Goal: Transaction & Acquisition: Purchase product/service

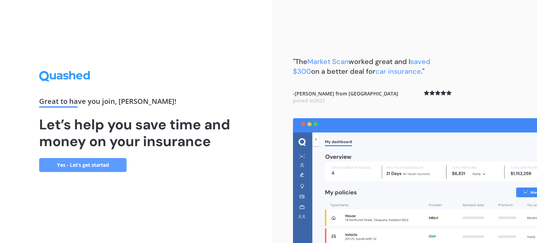
click at [99, 166] on link "Yes - Let’s get started" at bounding box center [82, 165] width 87 height 14
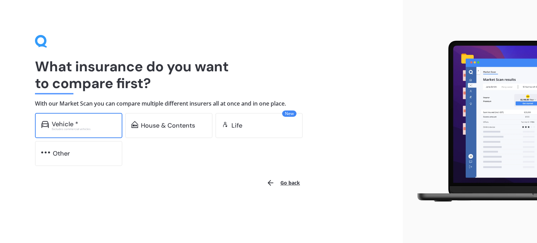
click at [84, 130] on div "Excludes commercial vehicles" at bounding box center [84, 129] width 64 height 3
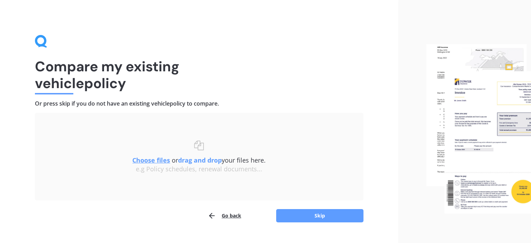
scroll to position [14, 0]
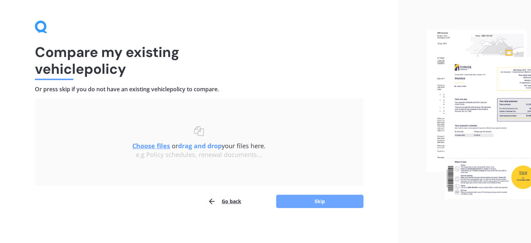
click at [315, 203] on button "Skip" at bounding box center [319, 201] width 87 height 13
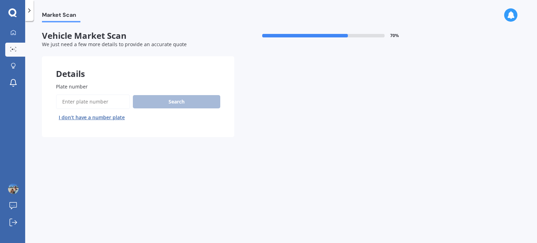
click at [105, 105] on input "Plate number" at bounding box center [93, 101] width 74 height 15
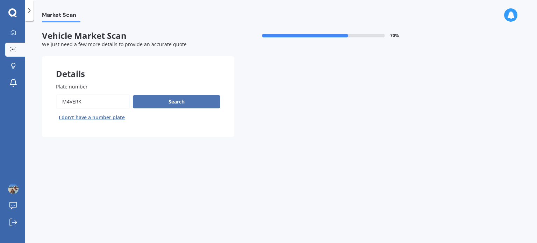
type input "M4VERK"
click at [173, 100] on button "Search" at bounding box center [176, 101] width 87 height 13
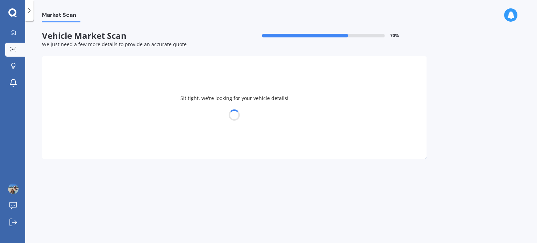
select select "JEEP"
select select "GRAND CHEROKEE"
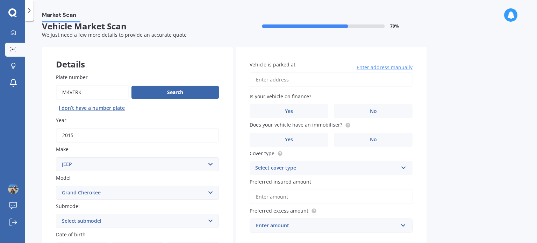
scroll to position [18, 0]
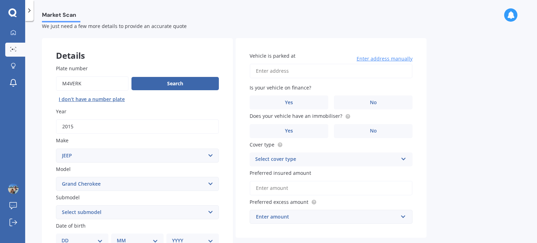
click at [276, 68] on input "Vehicle is parked at" at bounding box center [330, 71] width 163 height 15
type input "[STREET_ADDRESS]"
click at [366, 98] on label "No" at bounding box center [373, 102] width 79 height 14
click at [0, 0] on input "No" at bounding box center [0, 0] width 0 height 0
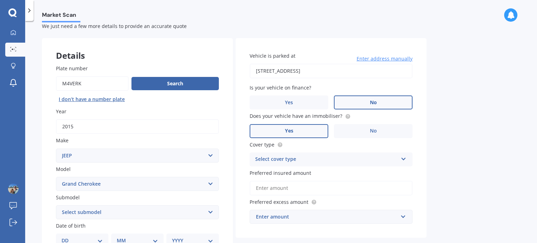
click at [297, 127] on label "Yes" at bounding box center [288, 131] width 79 height 14
click at [0, 0] on input "Yes" at bounding box center [0, 0] width 0 height 0
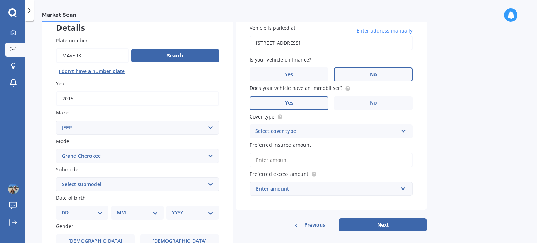
scroll to position [47, 0]
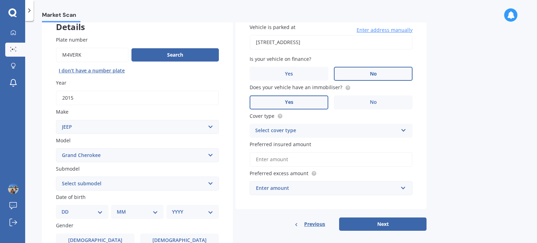
click at [297, 127] on div "Select cover type" at bounding box center [326, 130] width 143 height 8
click at [298, 142] on div "Comprehensive" at bounding box center [331, 144] width 162 height 13
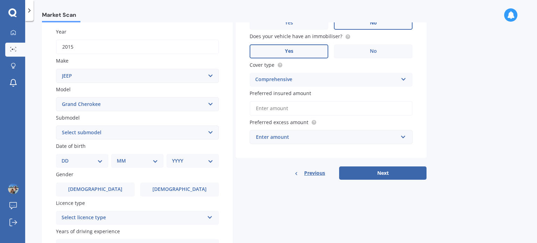
scroll to position [100, 0]
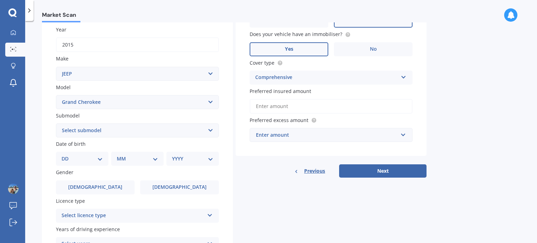
click at [294, 108] on input "Preferred insured amount" at bounding box center [330, 106] width 163 height 15
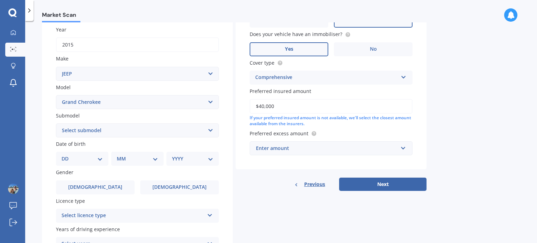
type input "$40,000"
click at [303, 146] on div "Enter amount" at bounding box center [327, 148] width 142 height 8
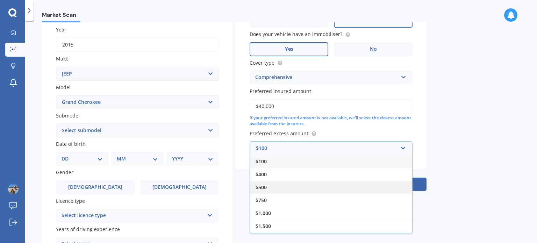
click at [297, 187] on div "$500" at bounding box center [331, 187] width 162 height 13
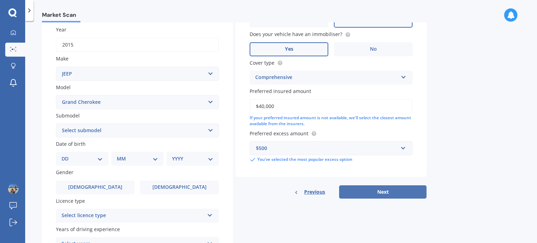
click at [362, 191] on button "Next" at bounding box center [382, 191] width 87 height 13
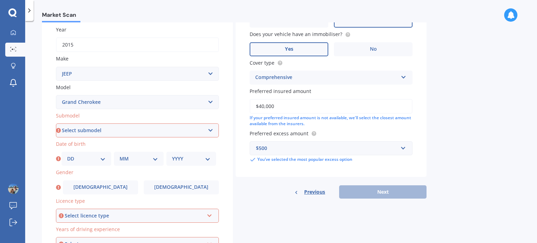
click at [179, 135] on select "Select submodel 6 Cyl Diesel 6 Cyl Petrol LIMITED 3.0L CRD LIMITED 3.6P4WD8A/SW…" at bounding box center [137, 130] width 163 height 14
click at [208, 125] on select "Select submodel 6 Cyl Diesel 6 Cyl Petrol LIMITED 3.0L CRD LIMITED 3.6P4WD8A/SW…" at bounding box center [137, 130] width 163 height 14
click at [172, 132] on select "Select submodel 6 Cyl Diesel 6 Cyl Petrol LIMITED 3.0L CRD LIMITED 3.6P4WD8A/SW…" at bounding box center [137, 130] width 163 height 14
select select "OVERLAND 3.0D/4WD"
click at [56, 123] on select "Select submodel 6 Cyl Diesel 6 Cyl Petrol LIMITED 3.0L CRD LIMITED 3.6P4WD8A/SW…" at bounding box center [137, 130] width 163 height 14
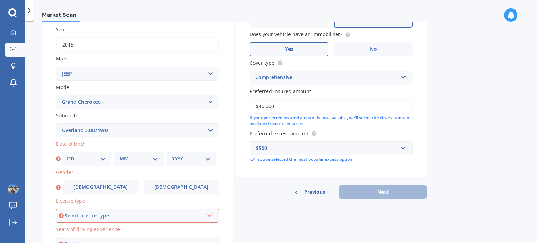
click at [102, 157] on select "DD 01 02 03 04 05 06 07 08 09 10 11 12 13 14 15 16 17 18 19 20 21 22 23 24 25 2…" at bounding box center [86, 159] width 38 height 8
select select "09"
click at [67, 155] on select "DD 01 02 03 04 05 06 07 08 09 10 11 12 13 14 15 16 17 18 19 20 21 22 23 24 25 2…" at bounding box center [86, 159] width 38 height 8
click at [133, 159] on select "MM 01 02 03 04 05 06 07 08 09 10 11 12" at bounding box center [138, 159] width 38 height 8
select select "07"
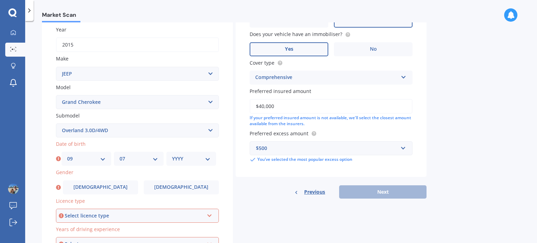
click at [119, 155] on select "MM 01 02 03 04 05 06 07 08 09 10 11 12" at bounding box center [138, 159] width 38 height 8
click at [187, 159] on select "YYYY 2025 2024 2023 2022 2021 2020 2019 2018 2017 2016 2015 2014 2013 2012 2011…" at bounding box center [191, 159] width 38 height 8
select select "1974"
click at [172, 155] on select "YYYY 2025 2024 2023 2022 2021 2020 2019 2018 2017 2016 2015 2014 2013 2012 2011…" at bounding box center [191, 159] width 38 height 8
click at [108, 189] on label "[DEMOGRAPHIC_DATA]" at bounding box center [100, 187] width 75 height 14
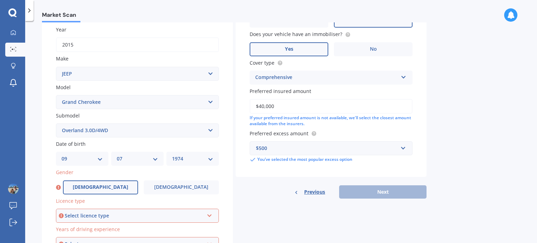
click at [0, 0] on input "[DEMOGRAPHIC_DATA]" at bounding box center [0, 0] width 0 height 0
click at [106, 220] on div "Select licence type NZ Full NZ Restricted NZ Learners [GEOGRAPHIC_DATA] [GEOGRA…" at bounding box center [137, 216] width 163 height 14
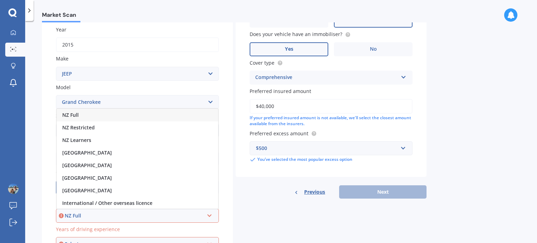
click at [127, 116] on div "NZ Full" at bounding box center [137, 115] width 161 height 13
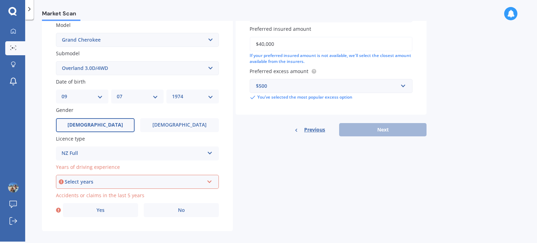
scroll to position [168, 0]
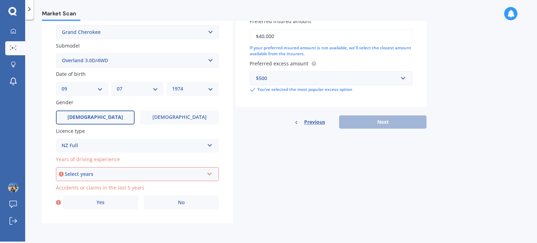
click at [126, 172] on div "Select years" at bounding box center [134, 174] width 139 height 8
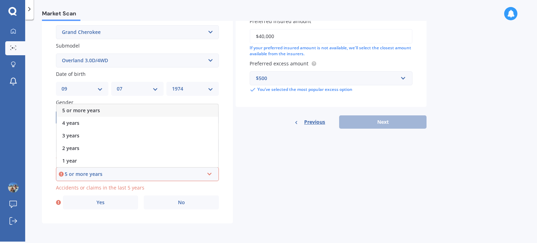
click at [133, 109] on div "5 or more years" at bounding box center [137, 110] width 161 height 13
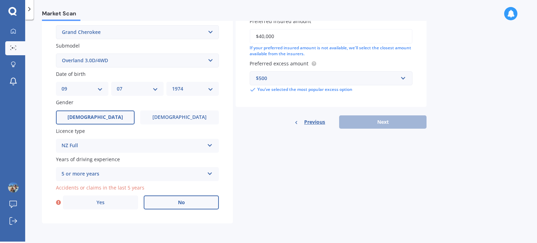
click at [183, 204] on span "No" at bounding box center [181, 202] width 7 height 6
click at [0, 0] on input "No" at bounding box center [0, 0] width 0 height 0
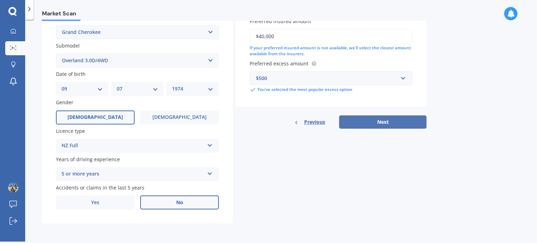
click at [391, 124] on button "Next" at bounding box center [382, 121] width 87 height 13
select select "09"
select select "07"
select select "1974"
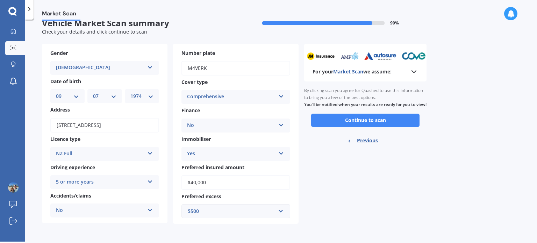
scroll to position [0, 0]
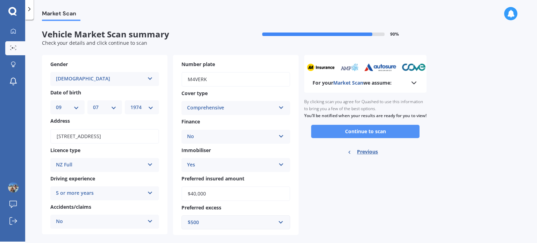
click at [364, 137] on button "Continue to scan" at bounding box center [365, 131] width 108 height 13
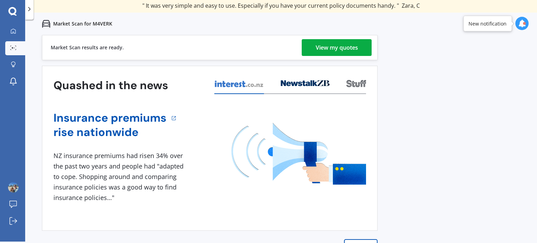
click at [346, 48] on div "View my quotes" at bounding box center [336, 47] width 42 height 17
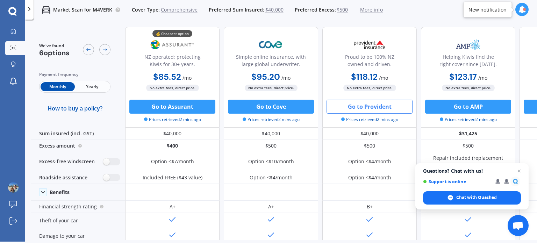
scroll to position [1, 0]
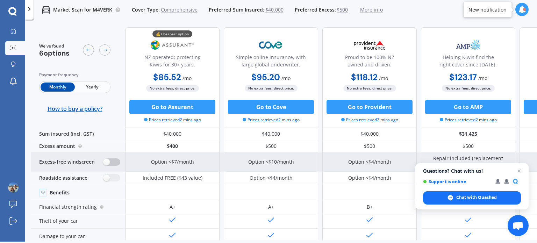
click at [115, 162] on label at bounding box center [111, 161] width 17 height 7
radio input "true"
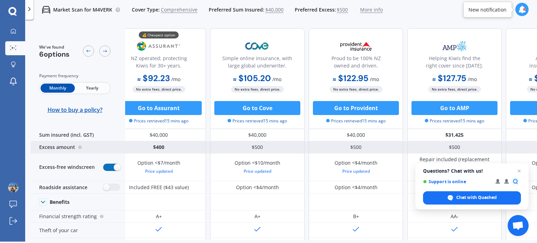
scroll to position [0, 0]
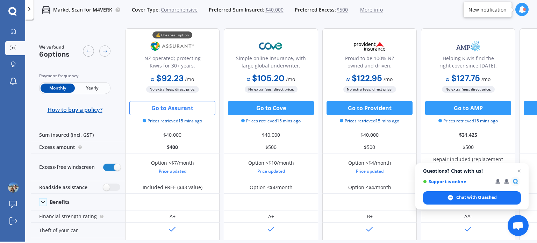
click at [180, 111] on button "Go to Assurant" at bounding box center [172, 108] width 86 height 14
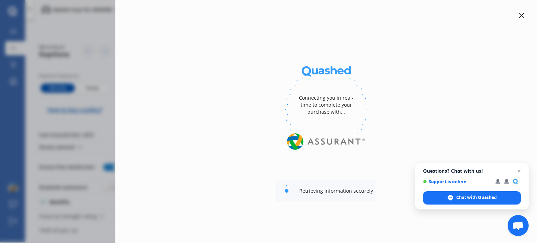
select select "full"
select select "0"
select select "[GEOGRAPHIC_DATA]"
select select "JEEP"
select select "GRAND CHEROKEE"
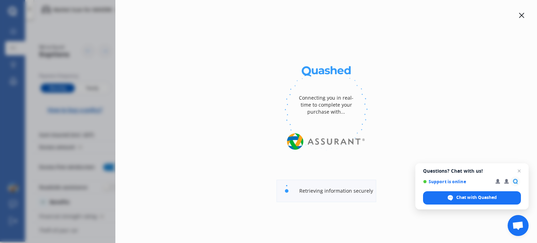
select select "OVERLAND 3.0D/4WD"
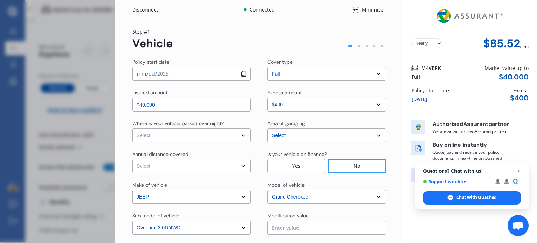
select select "Monthly"
click at [239, 134] on select "Select In a garage On own property On street or road" at bounding box center [191, 135] width 118 height 14
select select "In a garage"
click at [132, 128] on select "Select In a garage On own property On street or road" at bounding box center [191, 135] width 118 height 14
click at [209, 165] on select "Select Low (less than 15,000km per year) Average (15,000-30,000km per year) Hig…" at bounding box center [191, 166] width 118 height 14
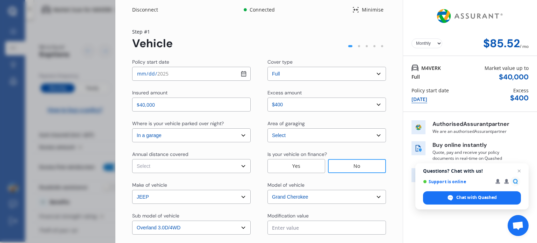
select select "15000"
click at [132, 159] on select "Select Low (less than 15,000km per year) Average (15,000-30,000km per year) Hig…" at bounding box center [191, 166] width 118 height 14
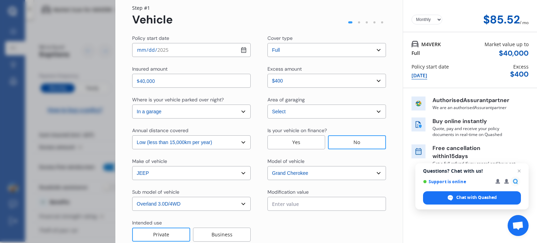
scroll to position [64, 0]
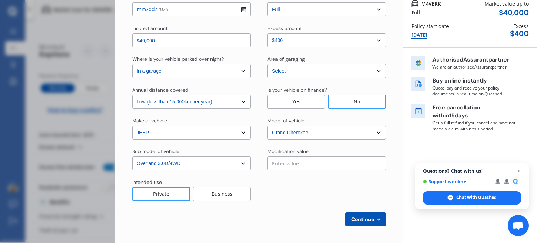
click at [165, 195] on div "Private" at bounding box center [161, 194] width 58 height 14
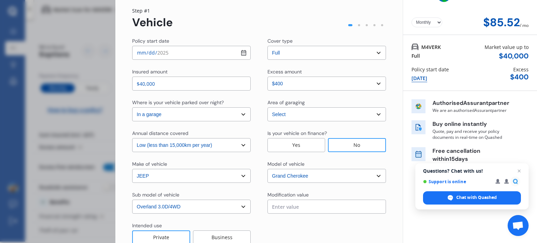
scroll to position [16, 0]
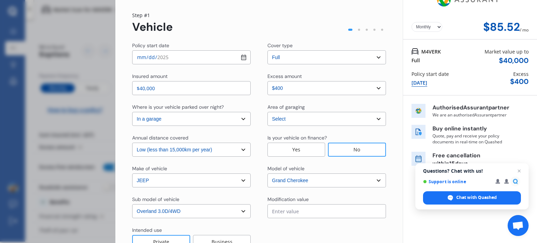
click at [336, 89] on select "Select excess amount $400 $900 $1,400" at bounding box center [326, 88] width 118 height 14
select select "500.00"
click at [267, 81] on select "Select excess amount $400 $900 $1,400" at bounding box center [326, 88] width 118 height 14
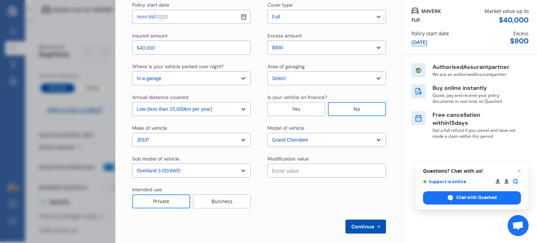
scroll to position [64, 0]
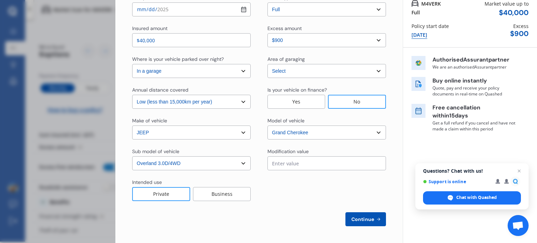
click at [329, 162] on input "text" at bounding box center [326, 163] width 118 height 14
click at [354, 222] on span "Continue" at bounding box center [363, 219] width 26 height 6
select select "Mr"
select select "09"
select select "07"
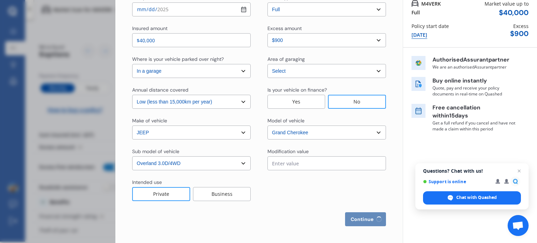
select select "1974"
select select "full"
select select "more than 4 years"
select select "[GEOGRAPHIC_DATA]"
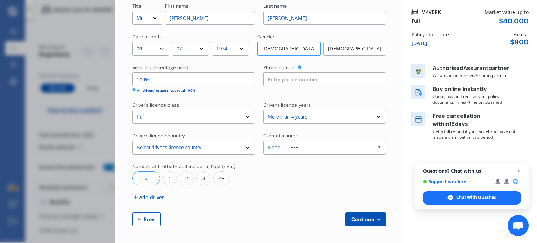
scroll to position [0, 0]
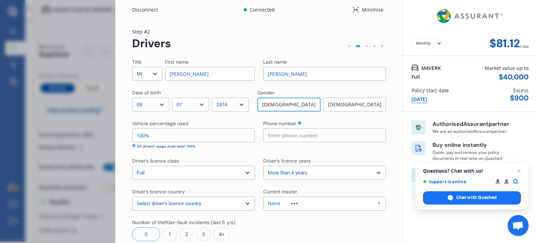
drag, startPoint x: 196, startPoint y: 74, endPoint x: 145, endPoint y: 72, distance: 50.7
click at [145, 72] on div "Title Select Mr Mrs Miss Ms Dr First name [PERSON_NAME]" at bounding box center [193, 69] width 123 height 22
type input "[PERSON_NAME]"
type input "0275531112"
click at [285, 226] on div at bounding box center [324, 230] width 123 height 22
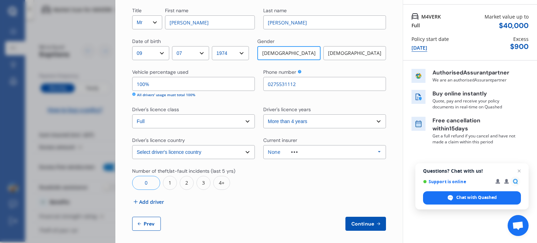
scroll to position [52, 0]
click at [293, 121] on select "Select driver's licence years Less than 1 year 1-2 years 2-4 years More than 4 …" at bounding box center [324, 121] width 123 height 14
click at [293, 153] on div "None" at bounding box center [288, 151] width 41 height 5
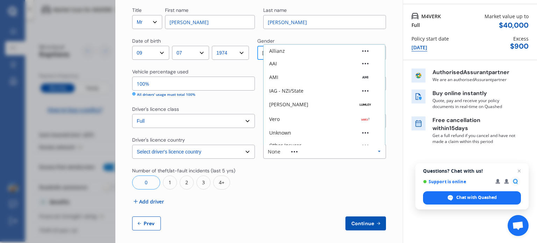
scroll to position [19, 0]
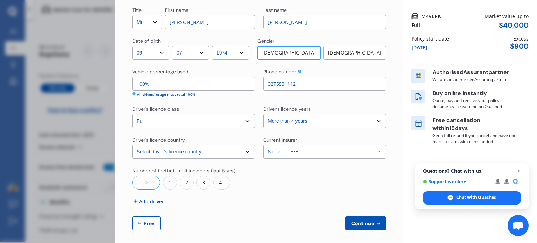
click at [292, 186] on div at bounding box center [324, 178] width 123 height 22
click at [358, 223] on span "Continue" at bounding box center [363, 223] width 26 height 6
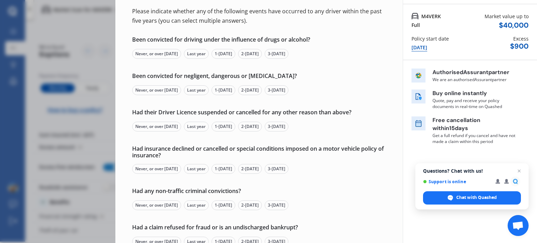
scroll to position [0, 0]
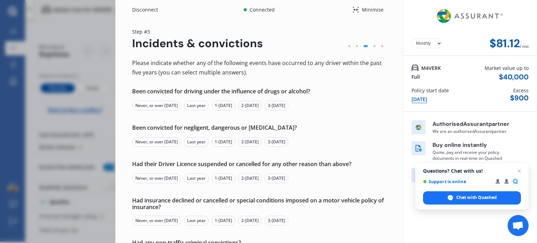
click at [164, 107] on div "Never, or over [DATE]" at bounding box center [156, 106] width 49 height 10
click at [158, 136] on div "Been convicted for negligent, dangerous or [MEDICAL_DATA]? Never, or over [DATE…" at bounding box center [259, 135] width 254 height 22
click at [157, 141] on div "Never, or over [DATE]" at bounding box center [156, 142] width 49 height 10
click at [157, 172] on div "Had their Driver Licence suspended or cancelled for any other reason than above…" at bounding box center [259, 172] width 254 height 22
click at [157, 180] on div "Never, or over [DATE]" at bounding box center [156, 178] width 49 height 10
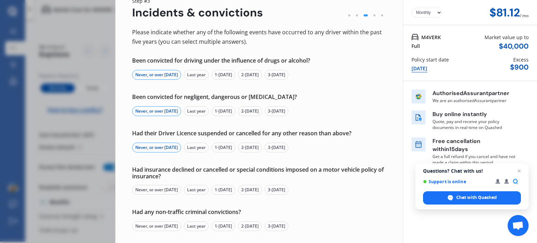
scroll to position [32, 0]
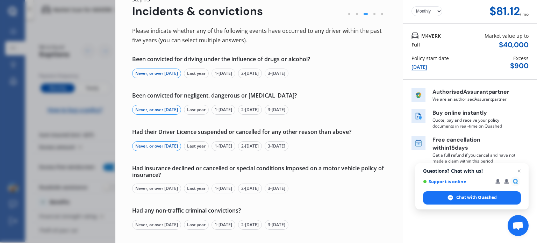
click at [157, 190] on div "Never, or over [DATE]" at bounding box center [156, 188] width 49 height 10
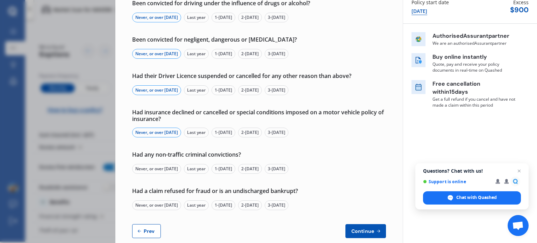
scroll to position [89, 0]
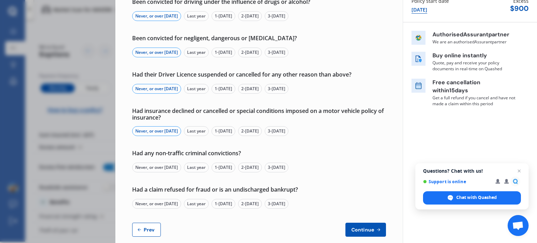
click at [161, 167] on div "Never, or over [DATE]" at bounding box center [156, 167] width 49 height 10
click at [161, 202] on div "Never, or over [DATE]" at bounding box center [156, 204] width 49 height 10
click at [352, 226] on button "Continue" at bounding box center [365, 230] width 41 height 14
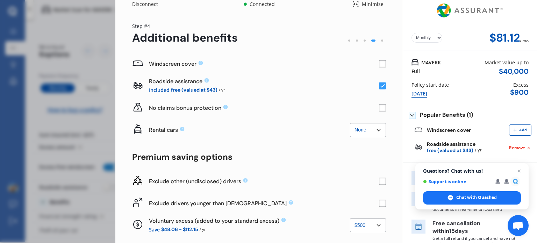
scroll to position [7, 0]
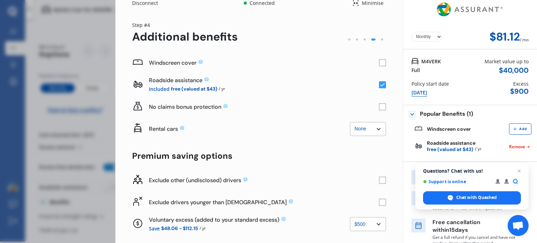
click at [379, 63] on rect at bounding box center [382, 62] width 7 height 7
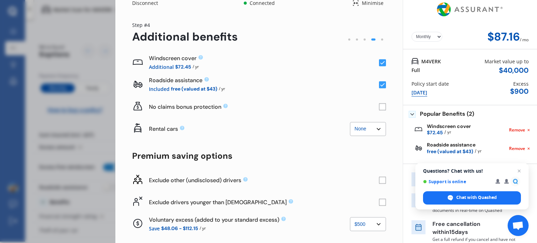
click at [378, 88] on div "Roadside assistance Included free (valued at $43) / yr" at bounding box center [259, 85] width 254 height 22
click at [379, 86] on icon at bounding box center [382, 84] width 7 height 7
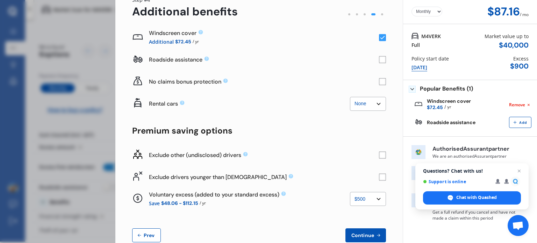
scroll to position [48, 0]
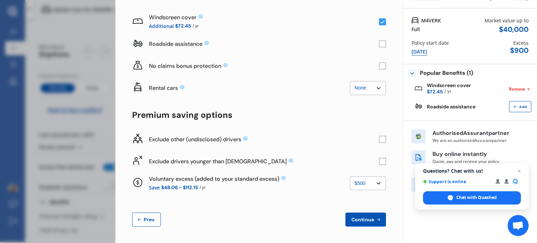
click at [375, 183] on select "None $500 $1,000" at bounding box center [368, 183] width 36 height 14
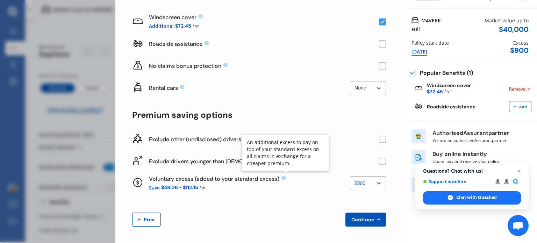
click at [284, 177] on icon at bounding box center [283, 178] width 5 height 5
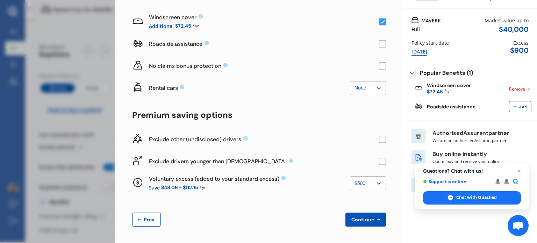
click at [284, 177] on icon at bounding box center [283, 178] width 5 height 5
click at [377, 184] on select "None $500 $1,000" at bounding box center [368, 183] width 36 height 14
click at [350, 176] on select "None $500 $1,000" at bounding box center [368, 183] width 36 height 14
click at [374, 182] on select "None $500 $1,000" at bounding box center [368, 183] width 36 height 14
select select "500.00"
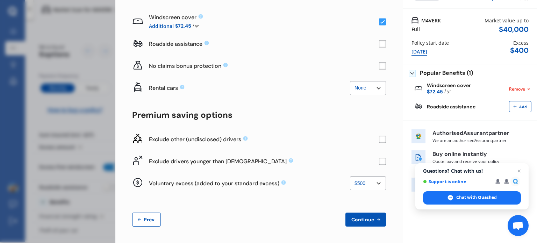
click at [350, 176] on select "None $500 $1,000" at bounding box center [368, 183] width 36 height 14
click at [362, 219] on span "Continue" at bounding box center [363, 220] width 26 height 6
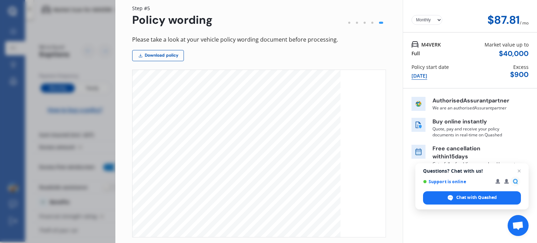
scroll to position [0, 0]
